Goal: Use online tool/utility: Utilize a website feature to perform a specific function

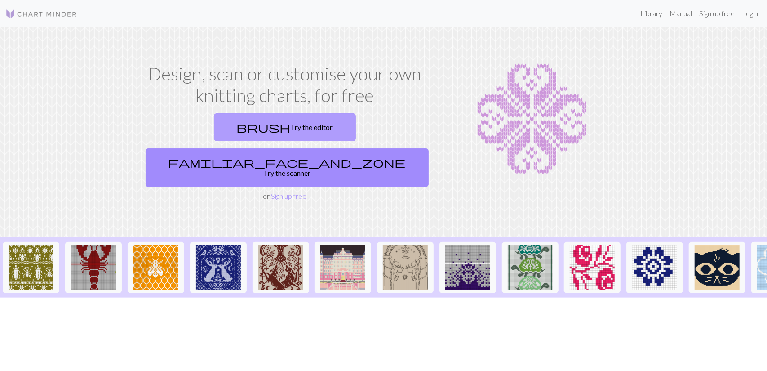
click at [252, 125] on link "brush Try the editor" at bounding box center [285, 127] width 142 height 28
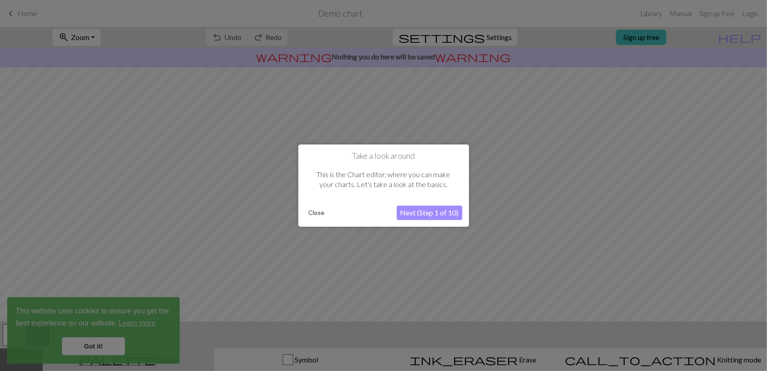
click at [321, 211] on button "Close" at bounding box center [316, 212] width 23 height 13
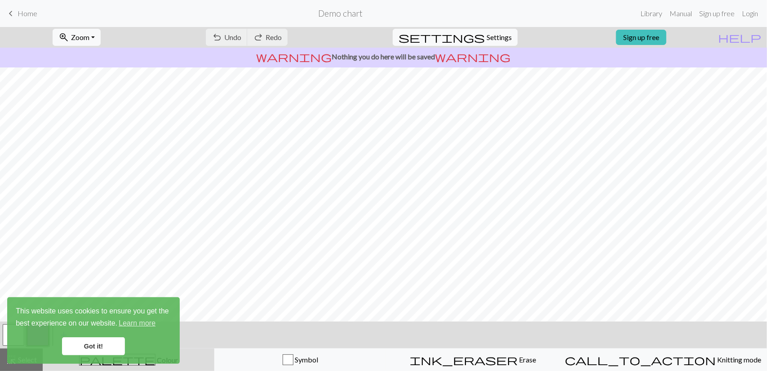
click at [10, 10] on span "keyboard_arrow_left" at bounding box center [10, 13] width 11 height 13
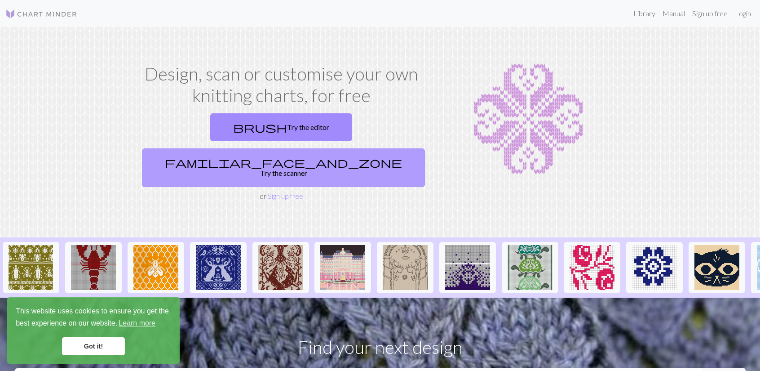
click at [351, 148] on link "familiar_face_and_zone Try the scanner" at bounding box center [283, 167] width 283 height 39
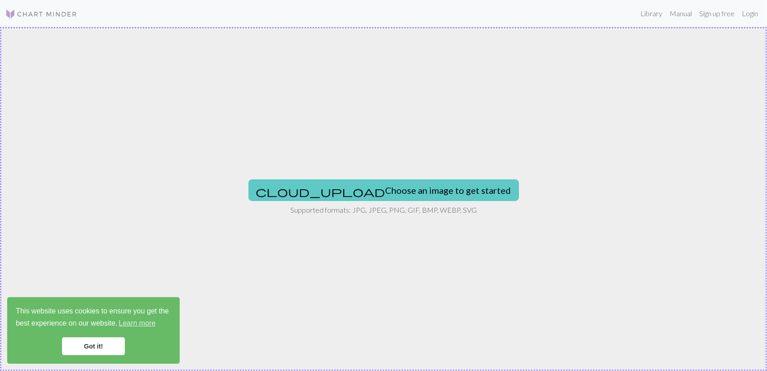
click at [370, 194] on button "cloud_upload Choose an image to get started" at bounding box center [383, 190] width 270 height 22
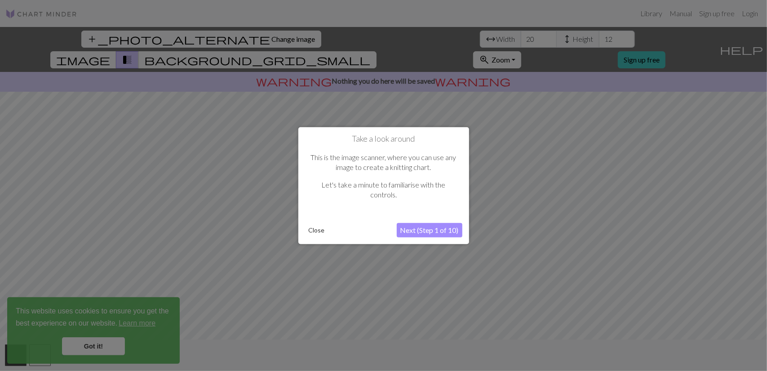
click at [411, 233] on button "Next (Step 1 of 10)" at bounding box center [430, 230] width 66 height 14
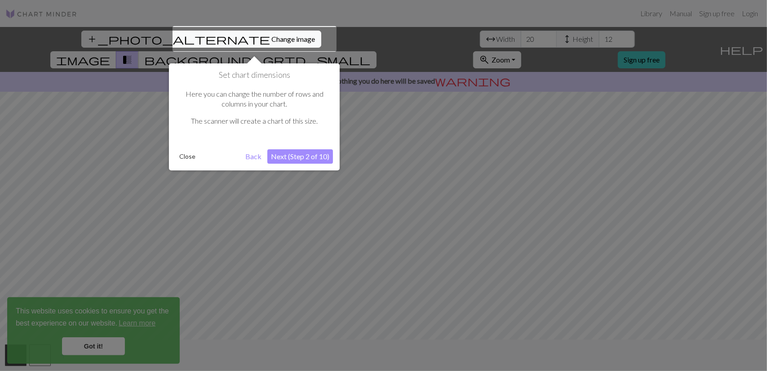
click at [295, 161] on button "Next (Step 2 of 10)" at bounding box center [300, 156] width 66 height 14
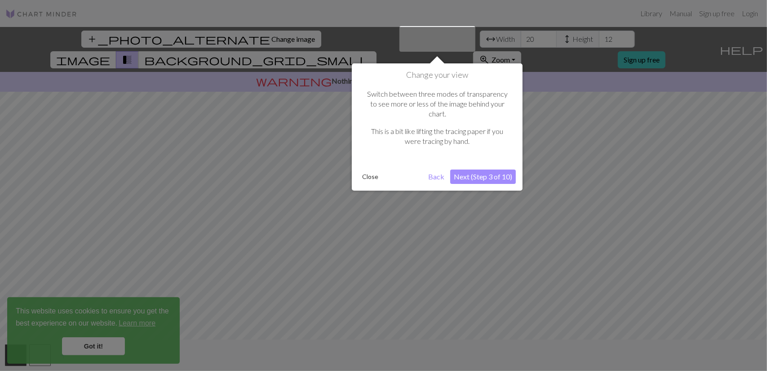
click at [488, 171] on button "Next (Step 3 of 10)" at bounding box center [483, 176] width 66 height 14
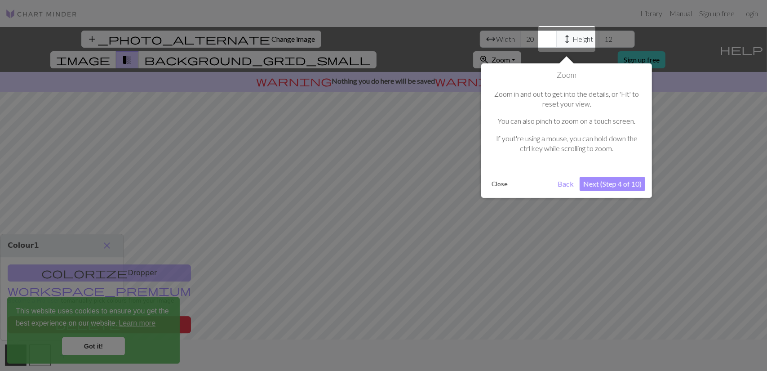
click at [615, 181] on button "Next (Step 4 of 10)" at bounding box center [613, 184] width 66 height 14
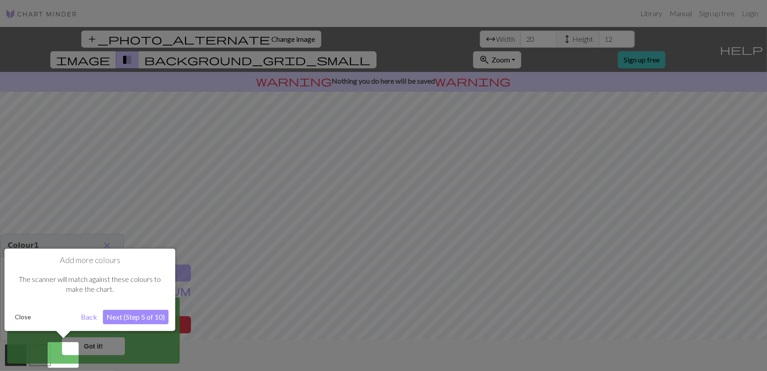
click at [131, 317] on button "Next (Step 5 of 10)" at bounding box center [136, 317] width 66 height 14
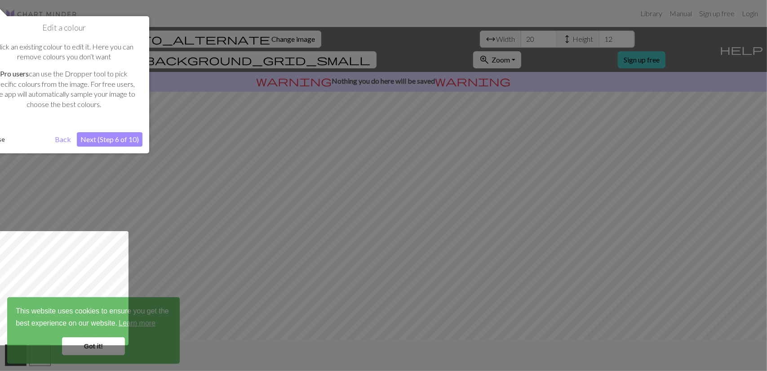
click at [124, 137] on button "Next (Step 6 of 10)" at bounding box center [110, 139] width 66 height 14
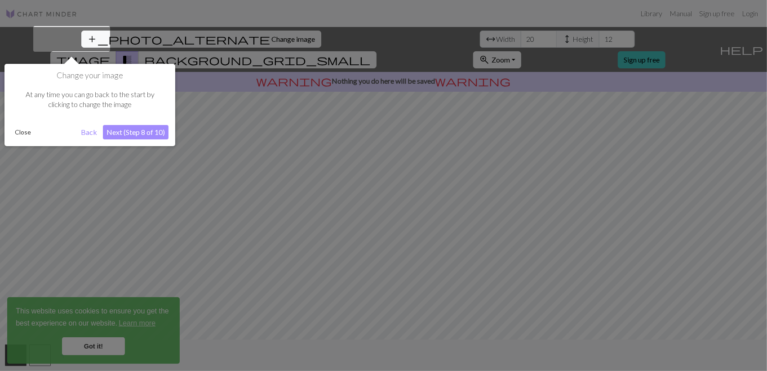
click at [124, 137] on button "Next (Step 8 of 10)" at bounding box center [136, 132] width 66 height 14
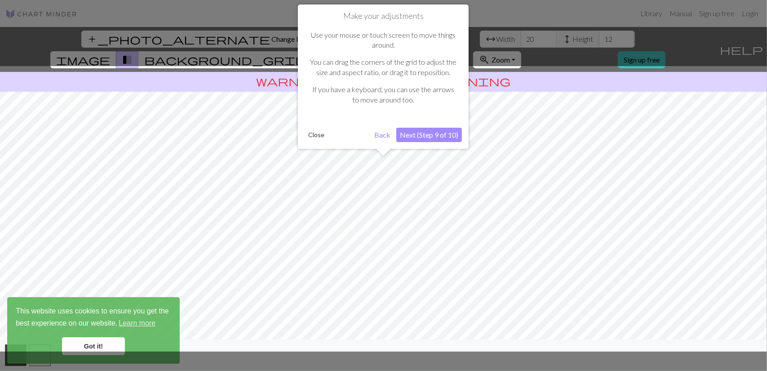
click at [412, 137] on button "Next (Step 9 of 10)" at bounding box center [429, 135] width 66 height 14
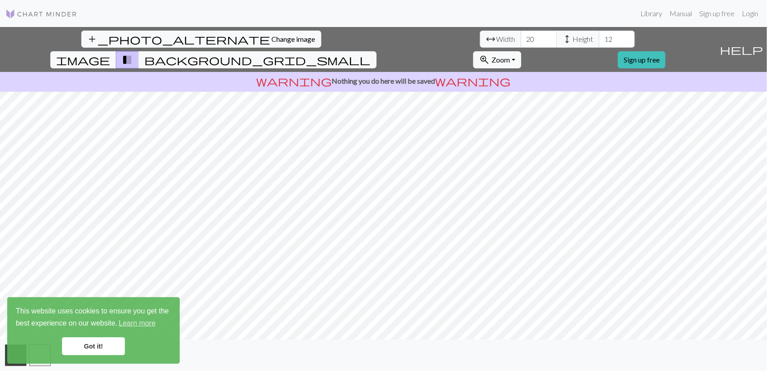
click at [101, 344] on link "Got it!" at bounding box center [93, 346] width 63 height 18
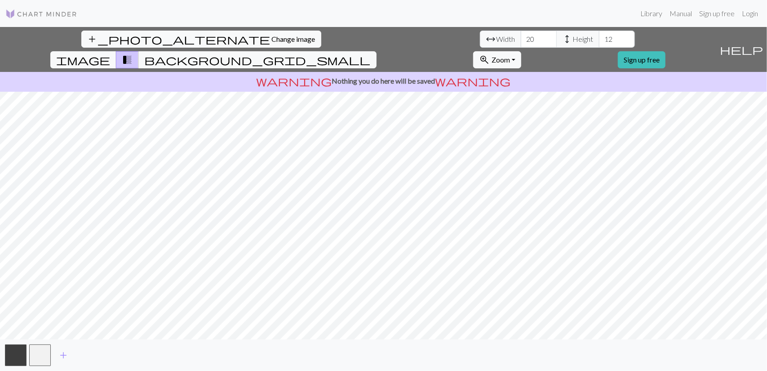
click at [170, 344] on div "add_photo_alternate Change image arrow_range Width 20 height Height 12 image tr…" at bounding box center [383, 199] width 767 height 344
click at [369, 69] on div "add_photo_alternate Change image arrow_range Width 20 height Height 12 image tr…" at bounding box center [383, 199] width 767 height 344
click at [521, 36] on input "20" at bounding box center [539, 39] width 36 height 17
click at [599, 40] on input "12" at bounding box center [617, 39] width 36 height 17
type input "1"
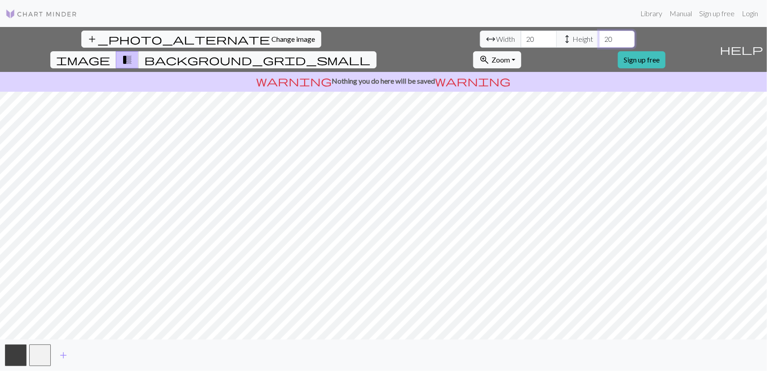
type input "20"
click at [521, 39] on input "19" at bounding box center [539, 39] width 36 height 17
type input "1"
type input "0"
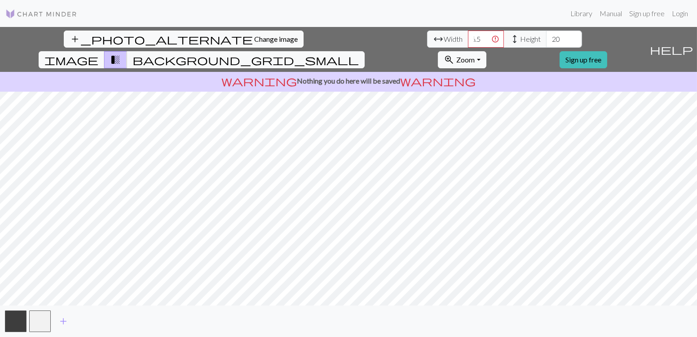
scroll to position [0, 0]
click at [468, 39] on input "26.5" at bounding box center [486, 39] width 36 height 17
click at [468, 42] on input "26.5" at bounding box center [486, 39] width 36 height 17
click at [468, 44] on input "26.5" at bounding box center [486, 39] width 36 height 17
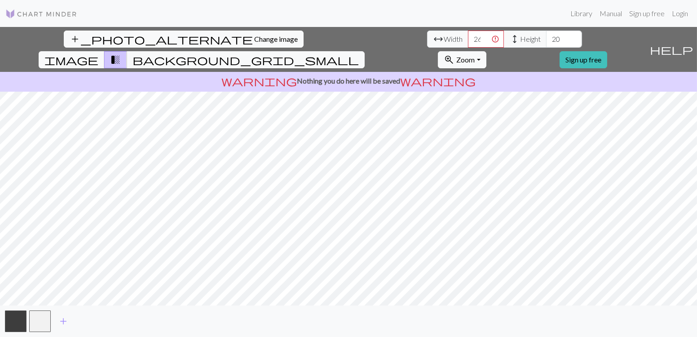
click at [256, 75] on p "warning Nothing you do here will be saved warning" at bounding box center [349, 80] width 690 height 11
click at [98, 53] on span "image" at bounding box center [71, 59] width 54 height 13
click at [359, 53] on span "background_grid_small" at bounding box center [246, 59] width 226 height 13
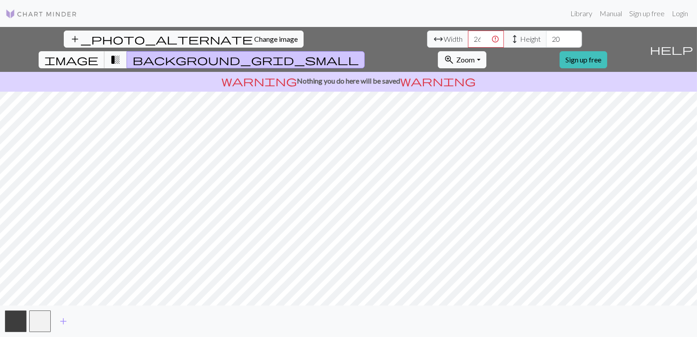
click at [98, 53] on span "image" at bounding box center [71, 59] width 54 height 13
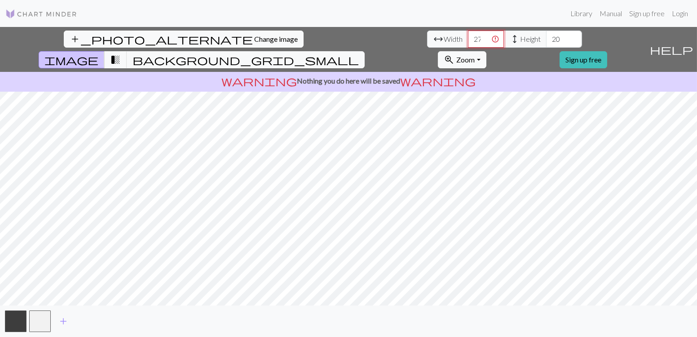
scroll to position [0, 7]
click at [468, 35] on input "27.5" at bounding box center [486, 39] width 36 height 17
click at [468, 35] on input "28.5" at bounding box center [486, 39] width 36 height 17
click at [468, 35] on input "29.5" at bounding box center [486, 39] width 36 height 17
click at [468, 35] on input "30.5" at bounding box center [486, 39] width 36 height 17
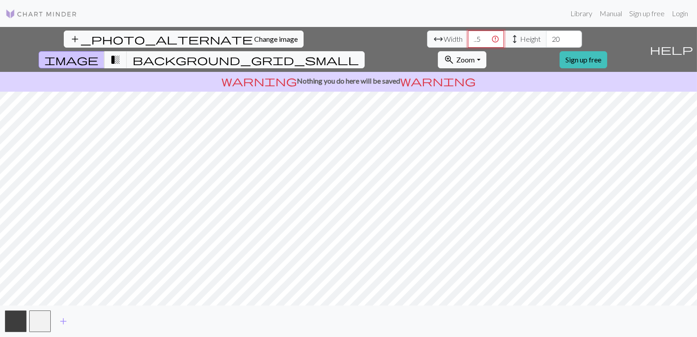
click at [468, 35] on input "31.5" at bounding box center [486, 39] width 36 height 17
click at [468, 35] on input "32.5" at bounding box center [486, 39] width 36 height 17
click at [468, 35] on input "33.5" at bounding box center [486, 39] width 36 height 17
click at [468, 35] on input "34.5" at bounding box center [486, 39] width 36 height 17
click at [468, 35] on input "35.5" at bounding box center [486, 39] width 36 height 17
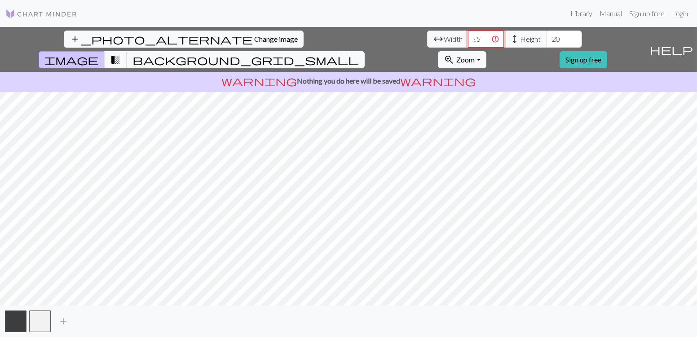
click at [468, 35] on input "36.5" at bounding box center [486, 39] width 36 height 17
click at [468, 35] on input "37.5" at bounding box center [486, 39] width 36 height 17
click at [468, 35] on input "38.5" at bounding box center [486, 39] width 36 height 17
click at [468, 35] on input "39.5" at bounding box center [486, 39] width 36 height 17
click at [468, 35] on input "40.5" at bounding box center [486, 39] width 36 height 17
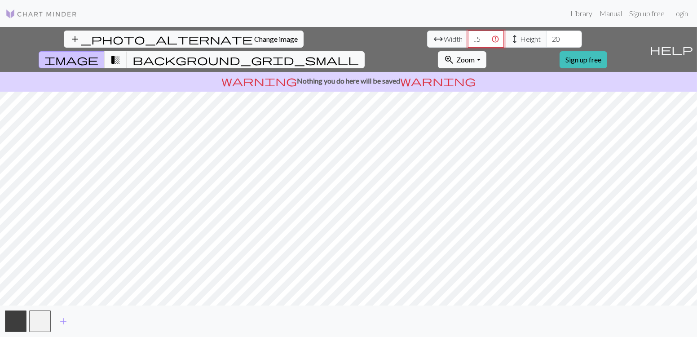
click at [468, 35] on input "41.5" at bounding box center [486, 39] width 36 height 17
click at [468, 35] on input "42.5" at bounding box center [486, 39] width 36 height 17
click at [468, 35] on input "43.5" at bounding box center [486, 39] width 36 height 17
click at [468, 35] on input "44.5" at bounding box center [486, 39] width 36 height 17
click at [468, 35] on input "45.5" at bounding box center [486, 39] width 36 height 17
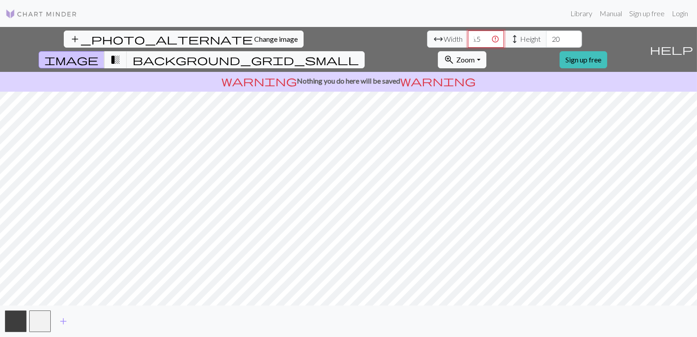
click at [468, 35] on input "46.5" at bounding box center [486, 39] width 36 height 17
drag, startPoint x: 213, startPoint y: 35, endPoint x: 215, endPoint y: 41, distance: 6.4
click at [468, 41] on input "39.5" at bounding box center [486, 39] width 36 height 17
type input "3"
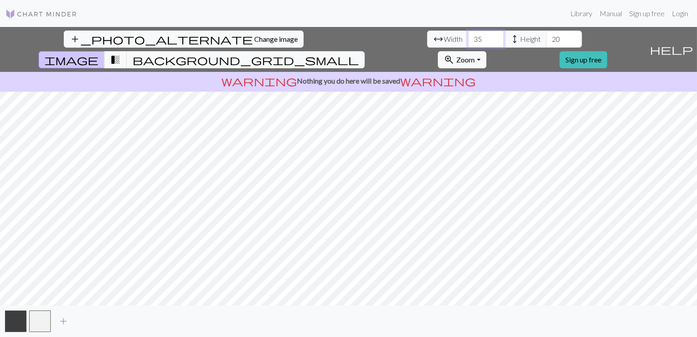
type input "3"
type input "40"
